Goal: Check status

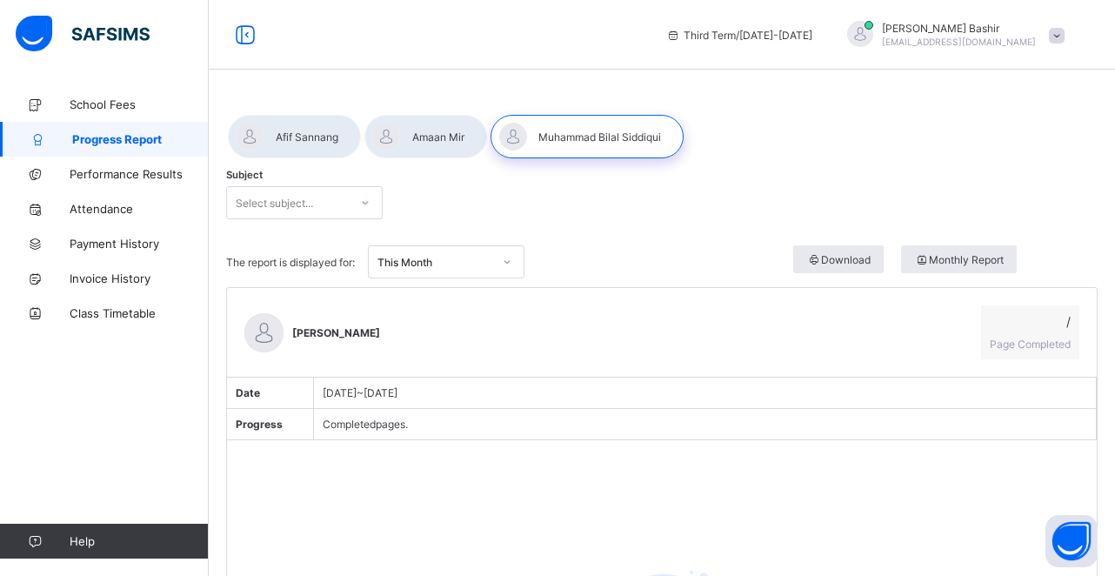
scroll to position [64, 0]
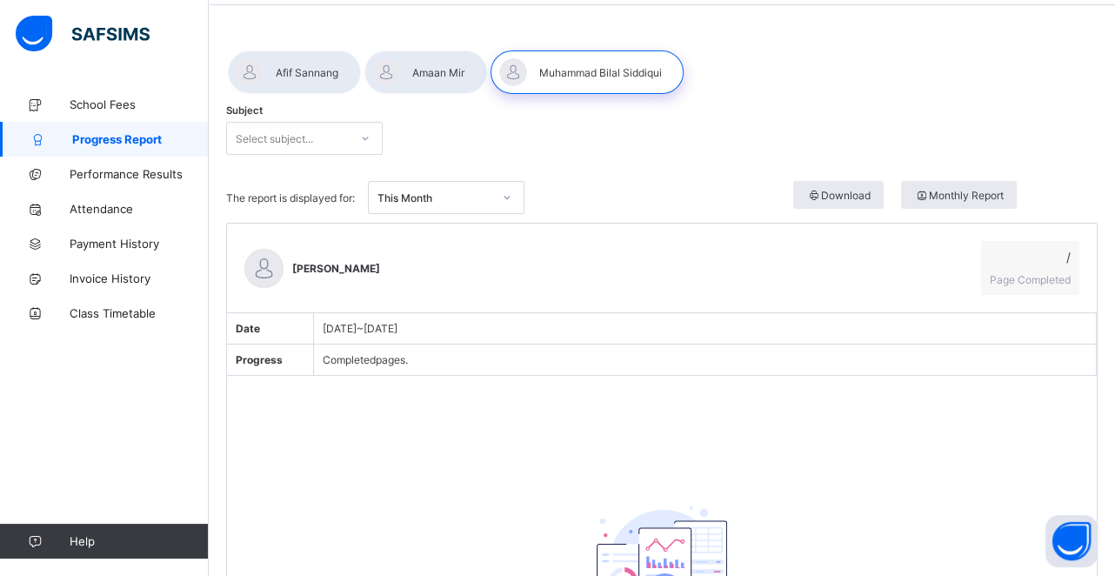
click at [373, 134] on div at bounding box center [365, 138] width 30 height 28
click at [423, 146] on div "Subject Select subject..." at bounding box center [661, 138] width 871 height 68
click at [332, 143] on div "Select subject..." at bounding box center [288, 138] width 122 height 24
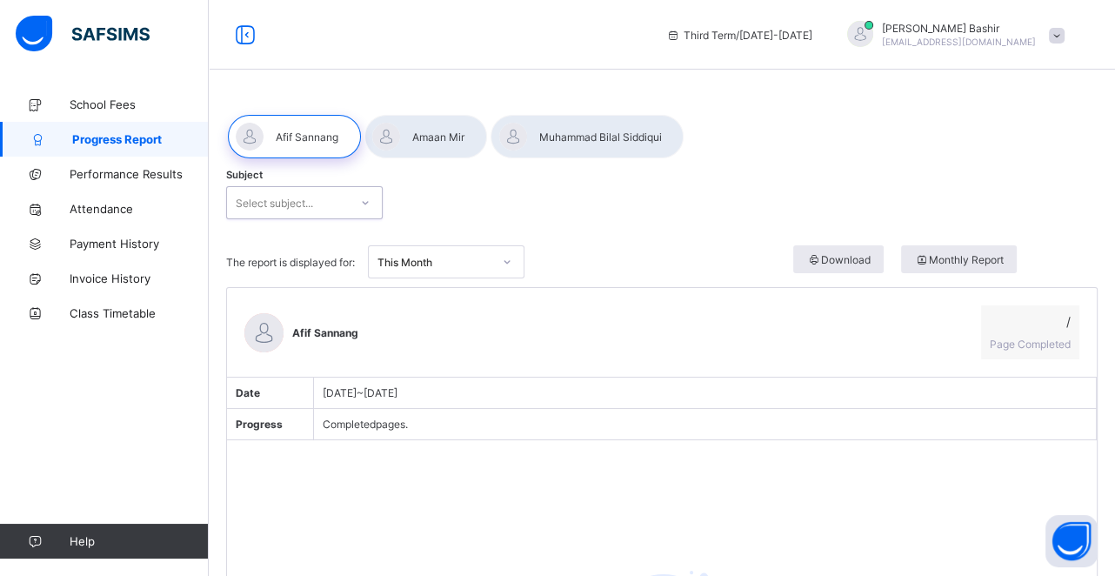
click at [476, 271] on div "This Month" at bounding box center [430, 262] width 122 height 24
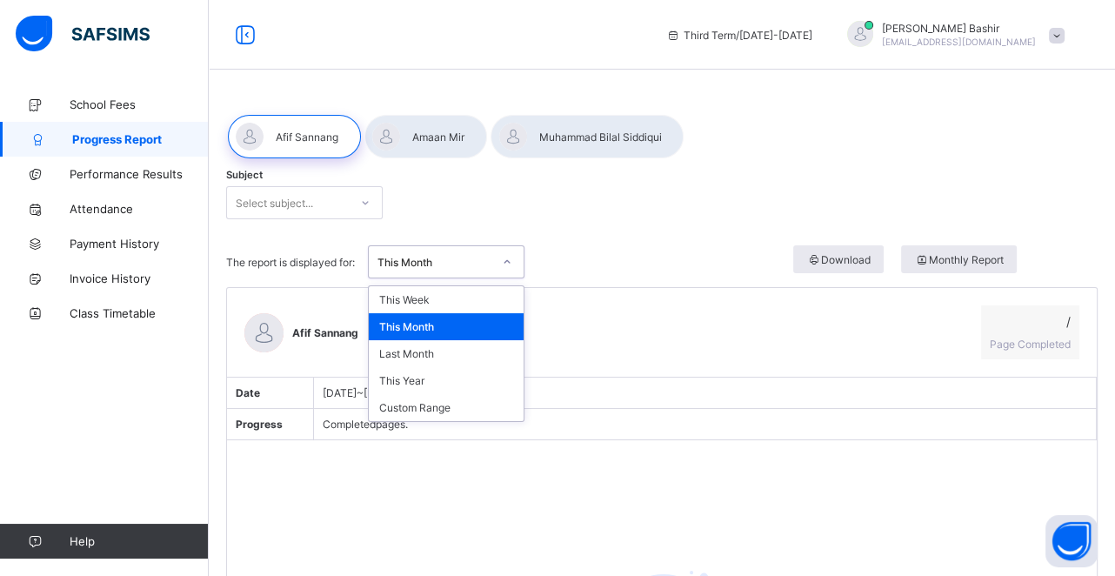
click at [476, 271] on div "This Month" at bounding box center [430, 262] width 122 height 24
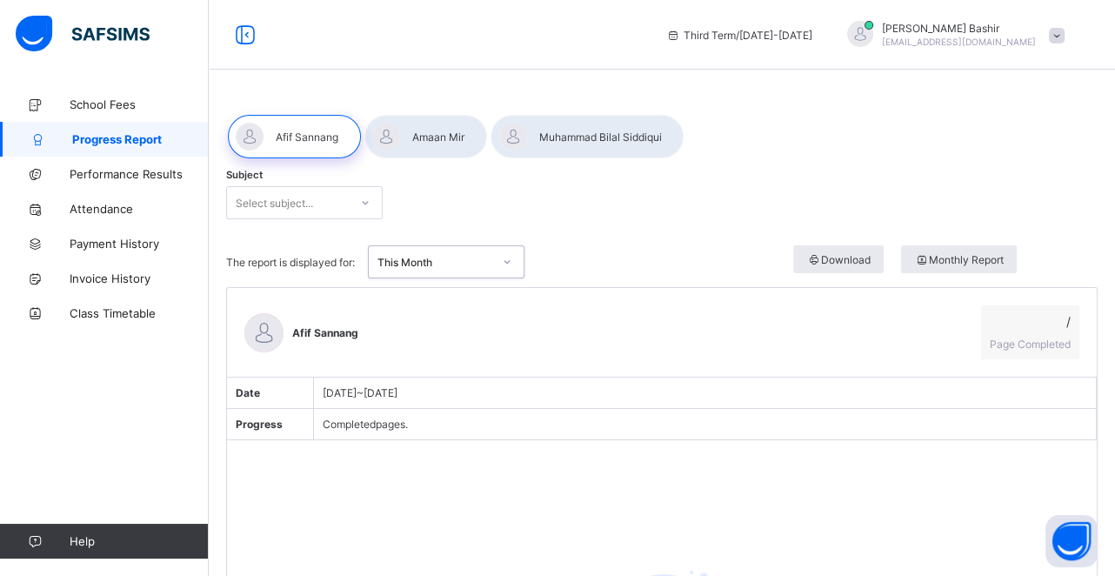
click at [320, 205] on div "Select subject..." at bounding box center [288, 202] width 122 height 24
